Goal: Find specific page/section: Find specific page/section

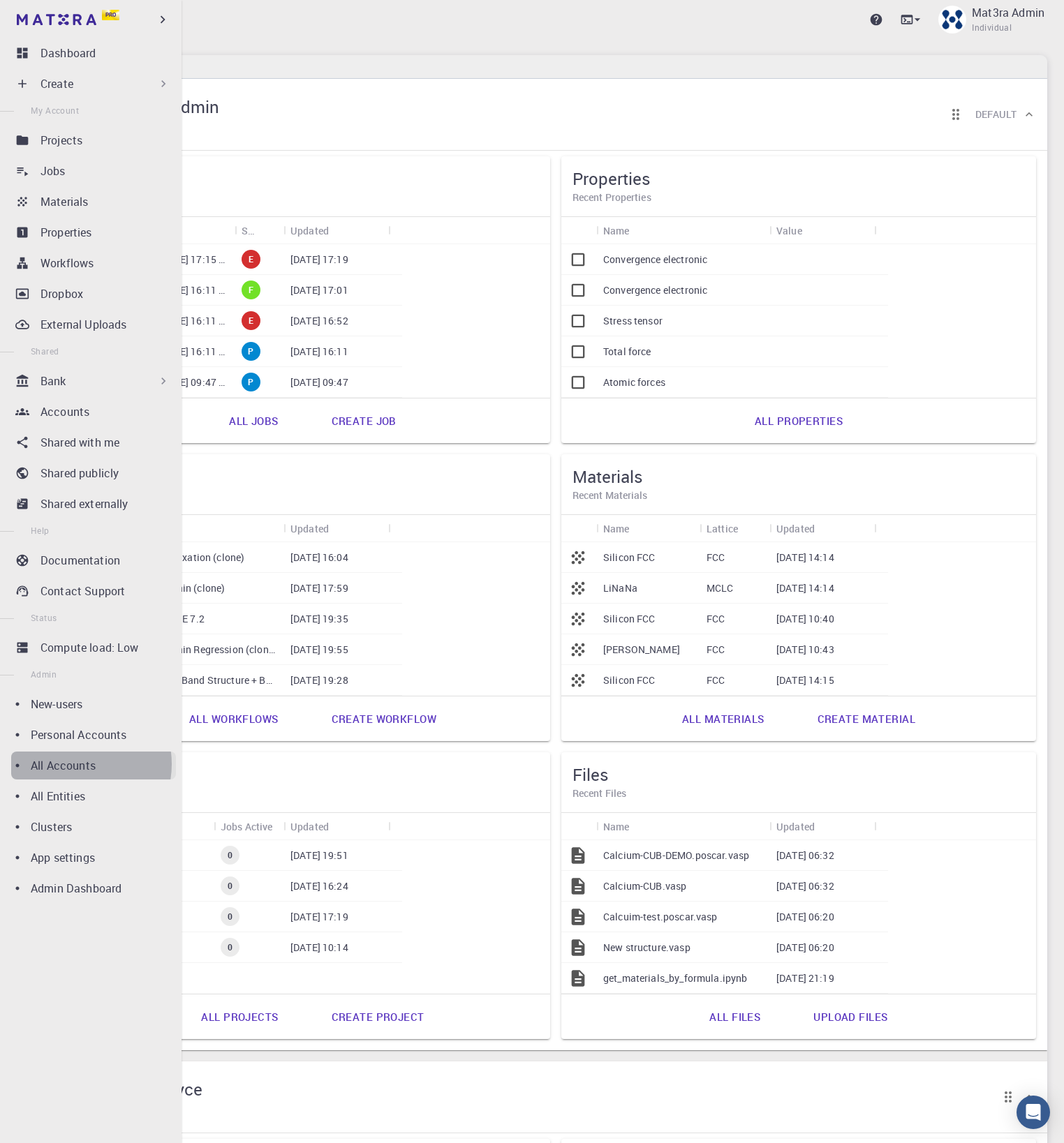
click at [75, 764] on p "All Accounts" at bounding box center [63, 766] width 65 height 17
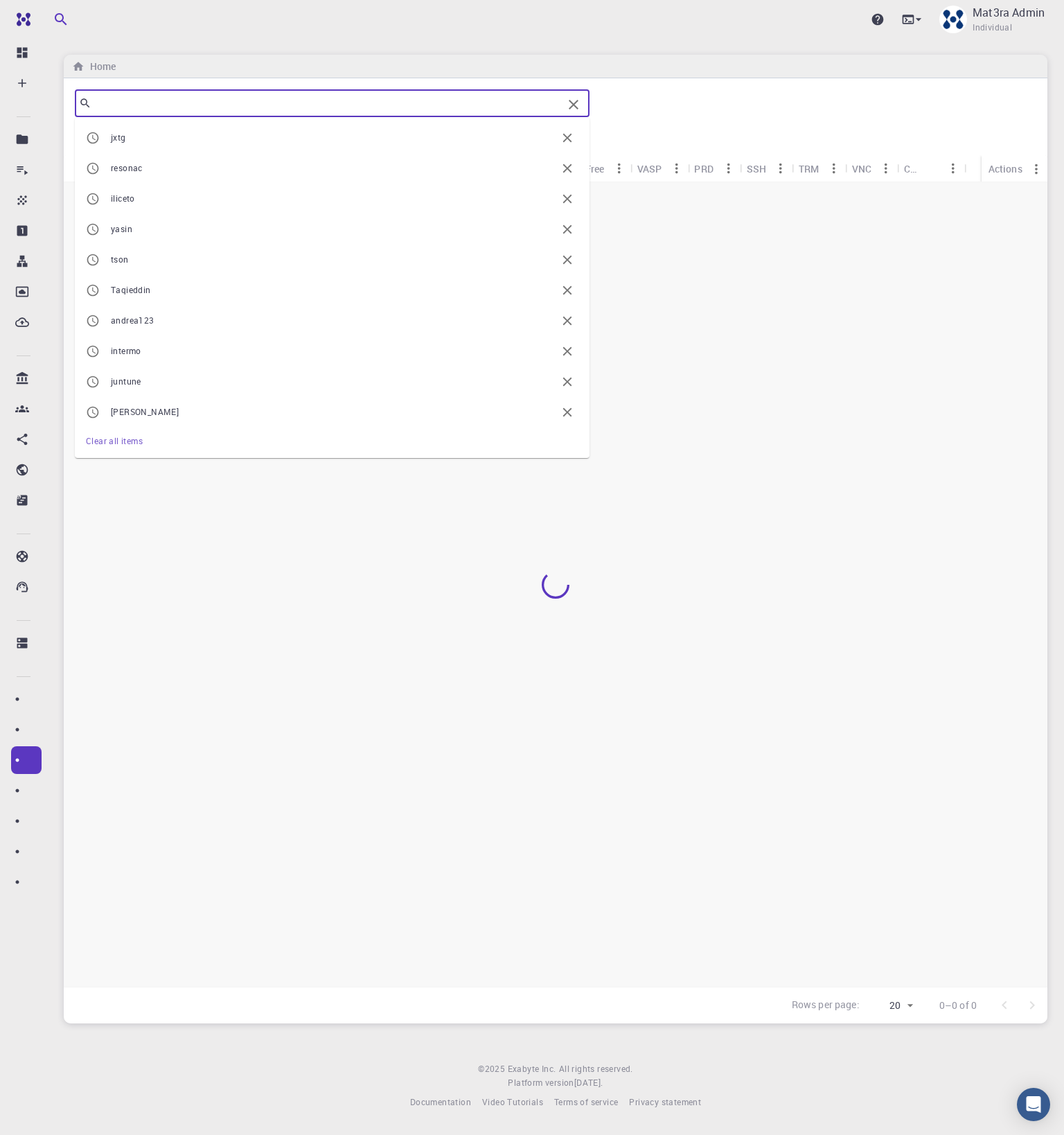
click at [337, 99] on input "text" at bounding box center [327, 103] width 471 height 20
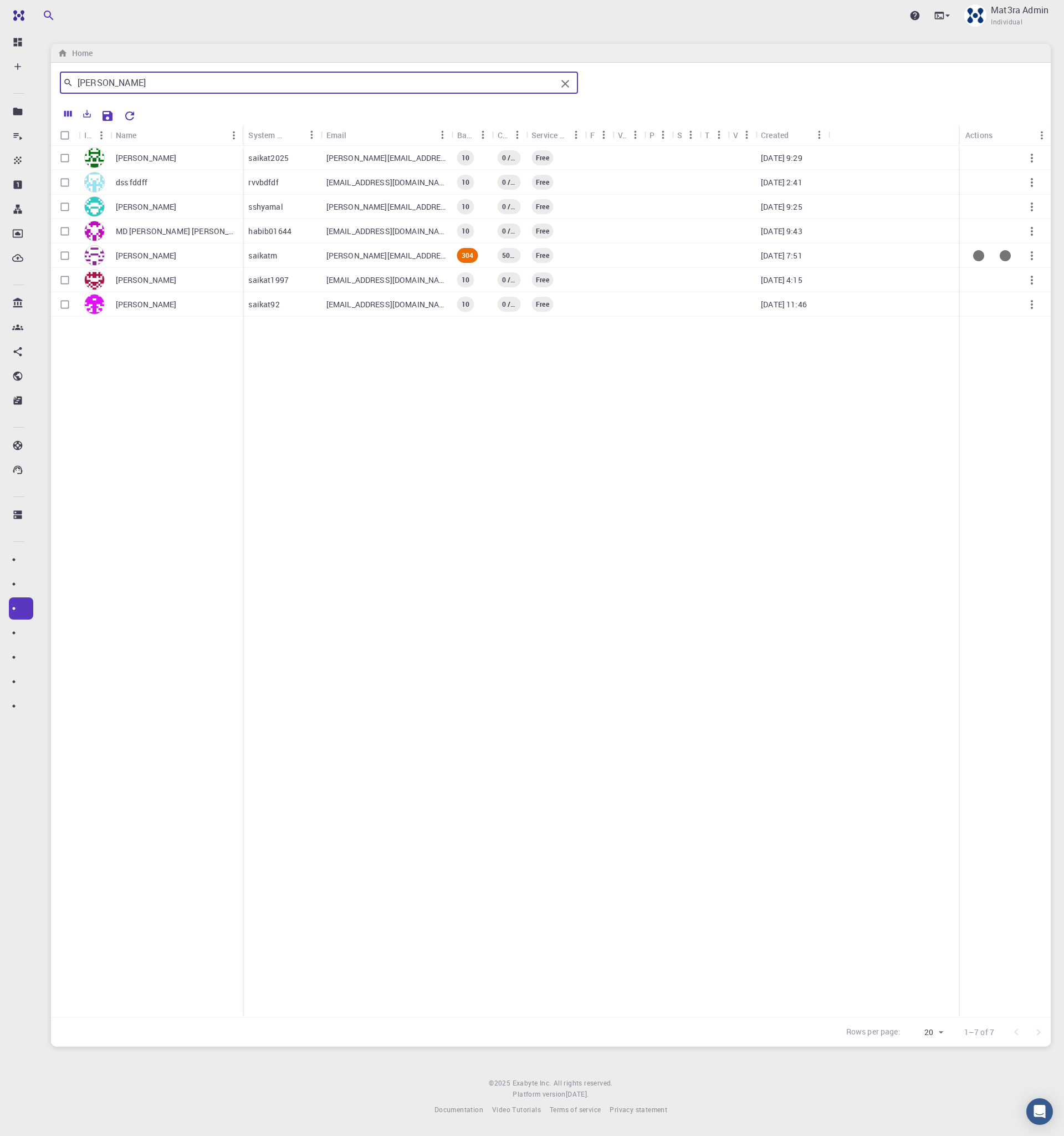
type input "[PERSON_NAME]"
click at [176, 253] on p "[PERSON_NAME]" at bounding box center [147, 256] width 61 height 11
